Goal: Task Accomplishment & Management: Complete application form

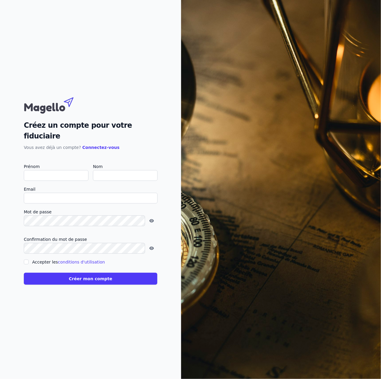
type input "S"
checkbox input "false"
type input "[PERSON_NAME]"
click at [60, 193] on input "Email" at bounding box center [91, 198] width 134 height 11
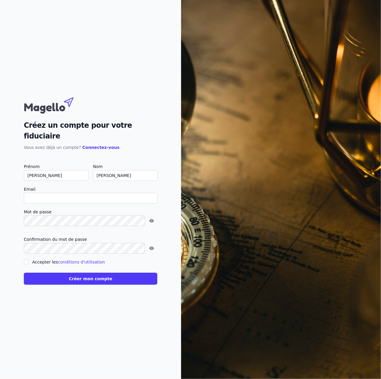
paste input "[PERSON_NAME][EMAIL_ADDRESS][PERSON_NAME][DOMAIN_NAME]"
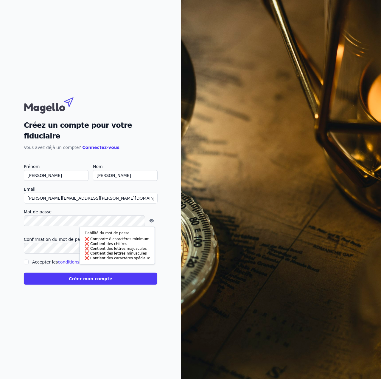
click at [81, 194] on input "[PERSON_NAME][EMAIL_ADDRESS][PERSON_NAME][DOMAIN_NAME]" at bounding box center [91, 198] width 134 height 11
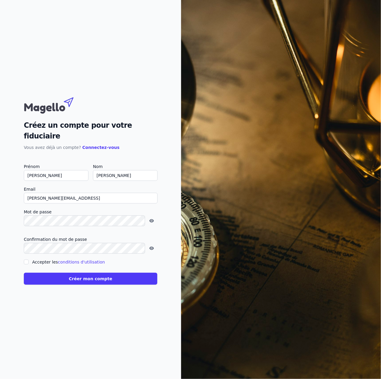
type input "[PERSON_NAME][EMAIL_ADDRESS]"
click at [69, 273] on button "Créer mon compte" at bounding box center [91, 278] width 134 height 12
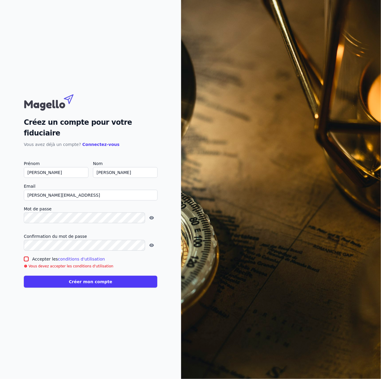
click at [27, 256] on input "Accepter les conditions d'utilisation" at bounding box center [26, 258] width 5 height 5
checkbox input "true"
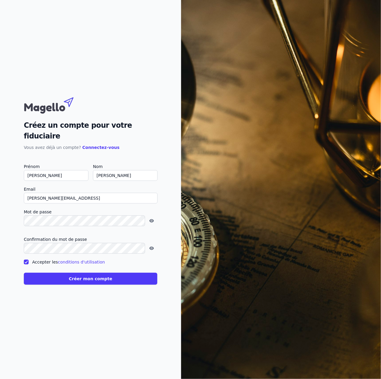
click at [36, 276] on button "Créer mon compte" at bounding box center [91, 278] width 134 height 12
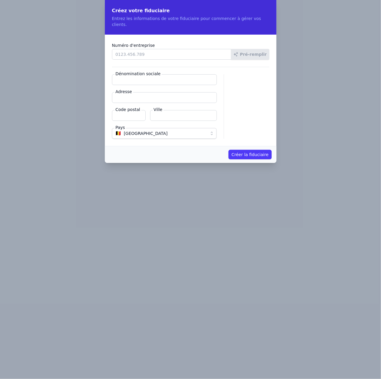
click at [127, 49] on input "Numéro d'entreprise" at bounding box center [172, 54] width 120 height 11
paste input "0871.303.983"
type input "0871.303.983"
click at [247, 51] on button "Pré-remplir" at bounding box center [250, 54] width 38 height 11
type input "THOLLEBEKE & PARTNERS bvbvba BVBA"
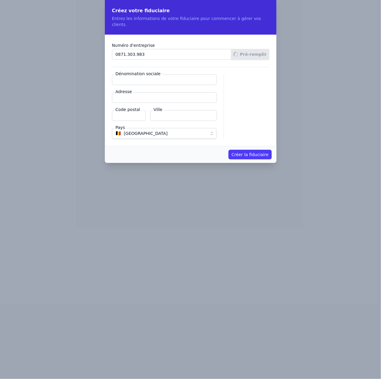
type input "[STREET_ADDRESS]"
type input "1930"
type input "Zaventem"
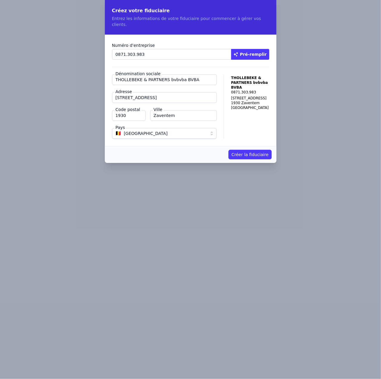
click at [256, 150] on button "Créer la fiduciaire" at bounding box center [250, 155] width 43 height 10
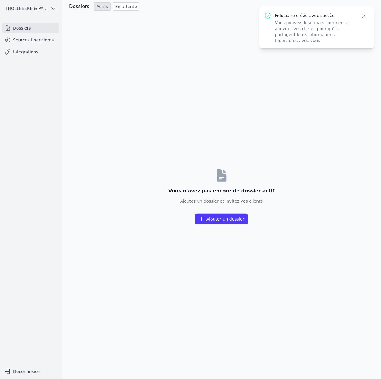
click at [365, 17] on icon "button" at bounding box center [364, 16] width 3 height 3
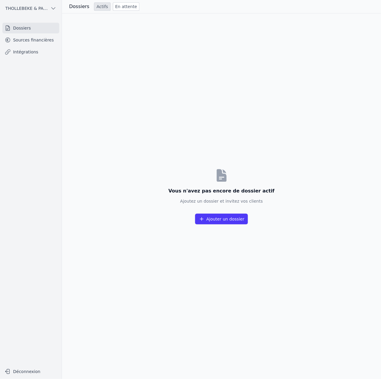
click at [278, 61] on div "Vous n'avez pas encore de dossier actif Ajoutez un dossier et invitez vos clien…" at bounding box center [221, 195] width 319 height 365
